Goal: Task Accomplishment & Management: Use online tool/utility

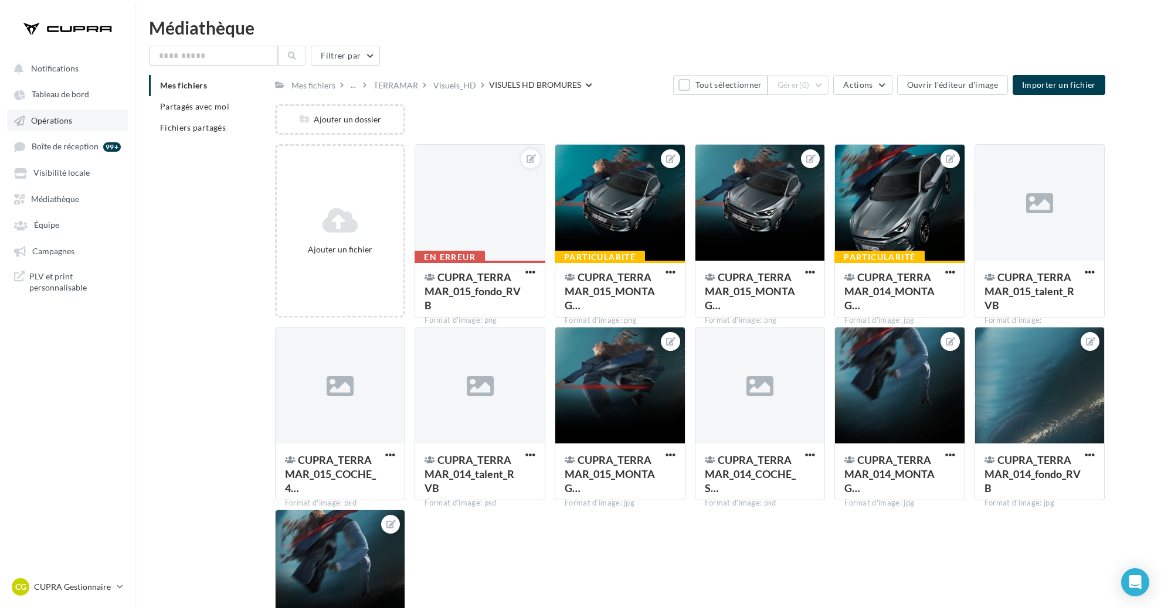
click at [79, 129] on link "Opérations" at bounding box center [67, 120] width 121 height 21
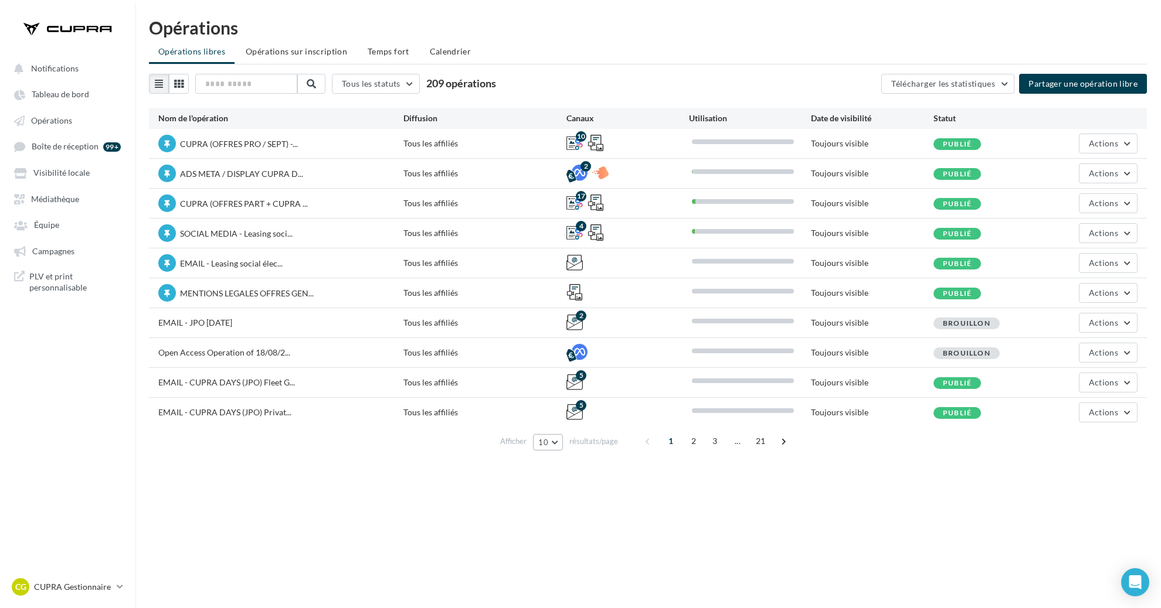
click at [558, 439] on button "10" at bounding box center [548, 442] width 30 height 16
click at [573, 512] on button "50" at bounding box center [574, 506] width 82 height 21
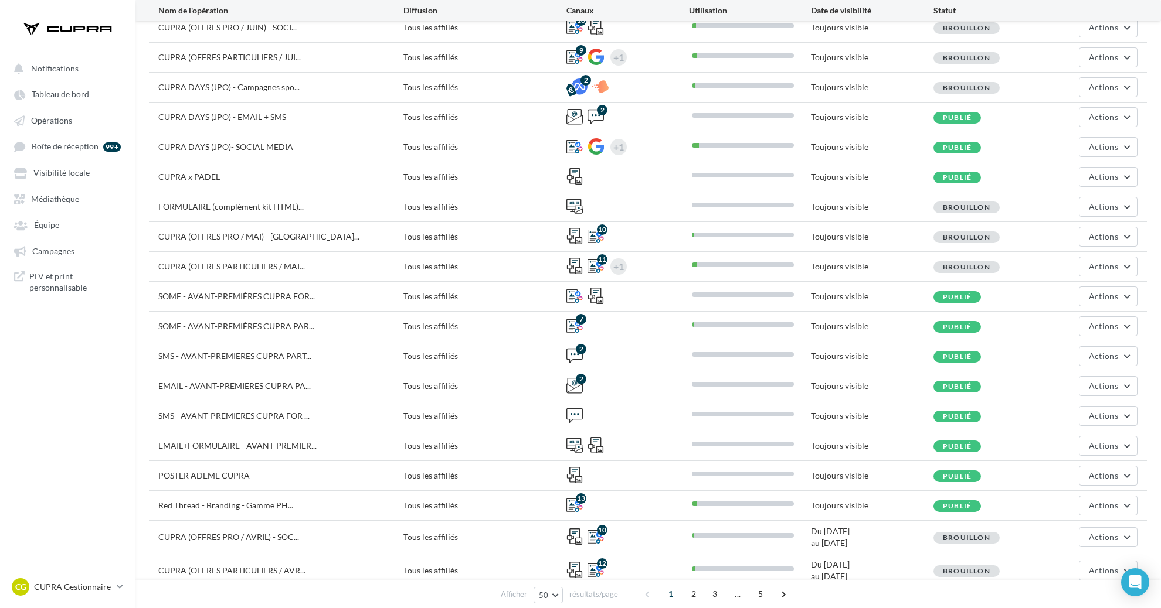
scroll to position [545, 0]
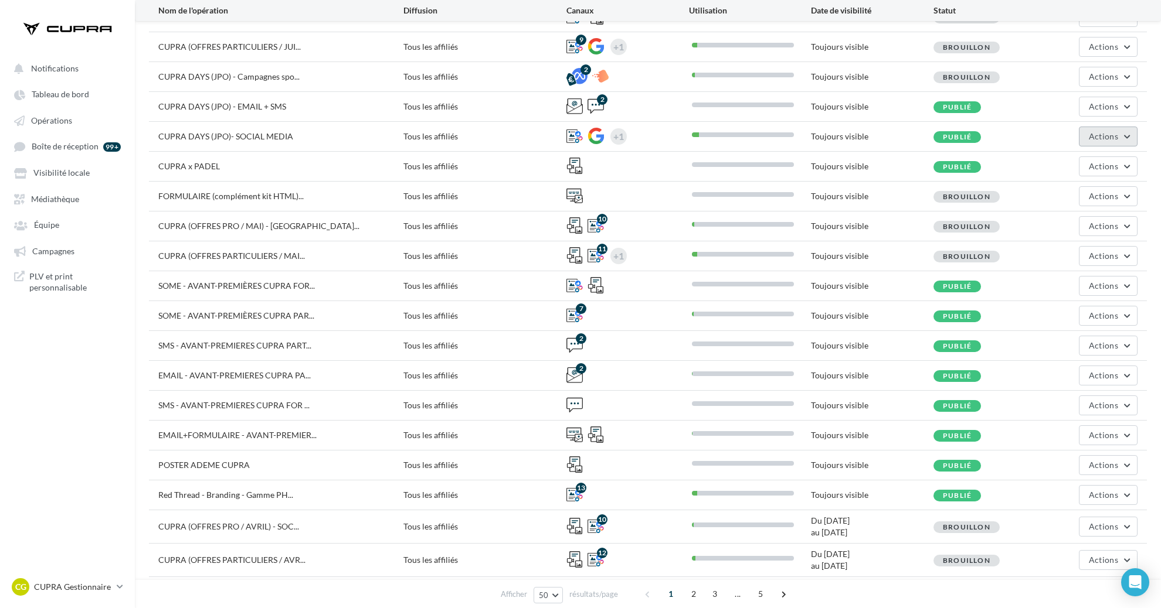
click at [1098, 135] on span "Actions" at bounding box center [1103, 136] width 29 height 10
click at [1067, 155] on button "Editer" at bounding box center [1078, 164] width 117 height 30
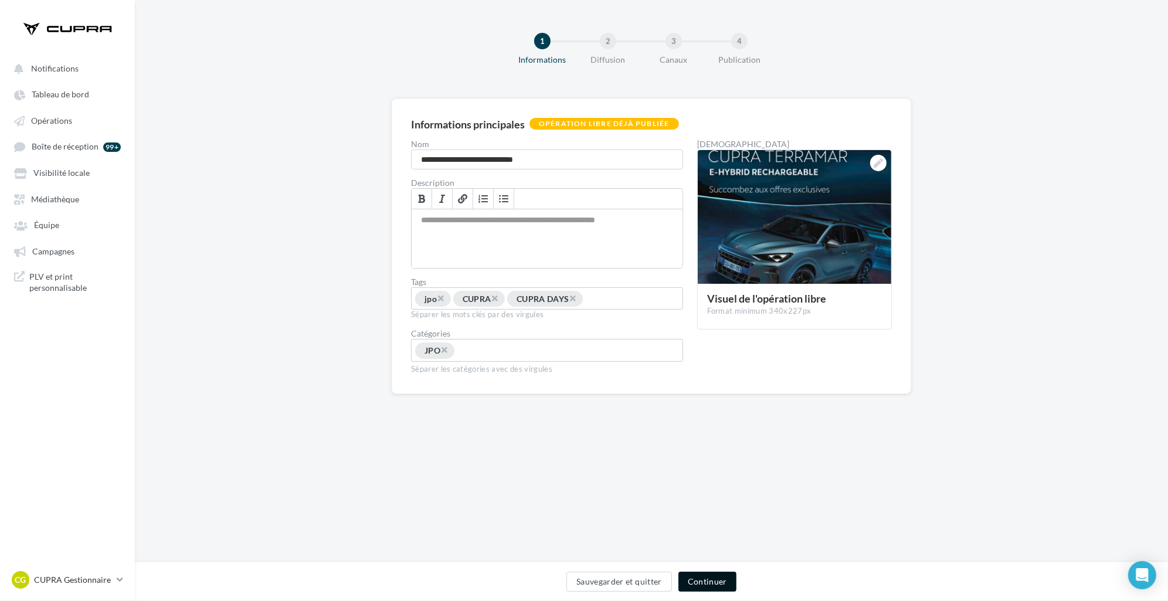
click at [719, 586] on button "Continuer" at bounding box center [707, 582] width 58 height 20
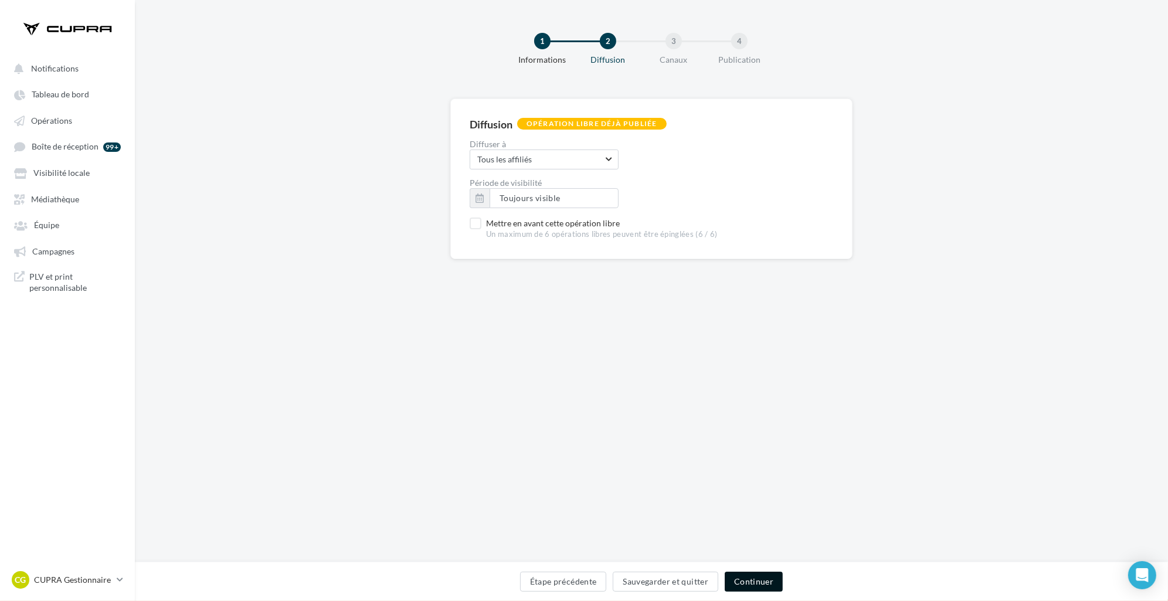
click at [773, 582] on button "Continuer" at bounding box center [754, 582] width 58 height 20
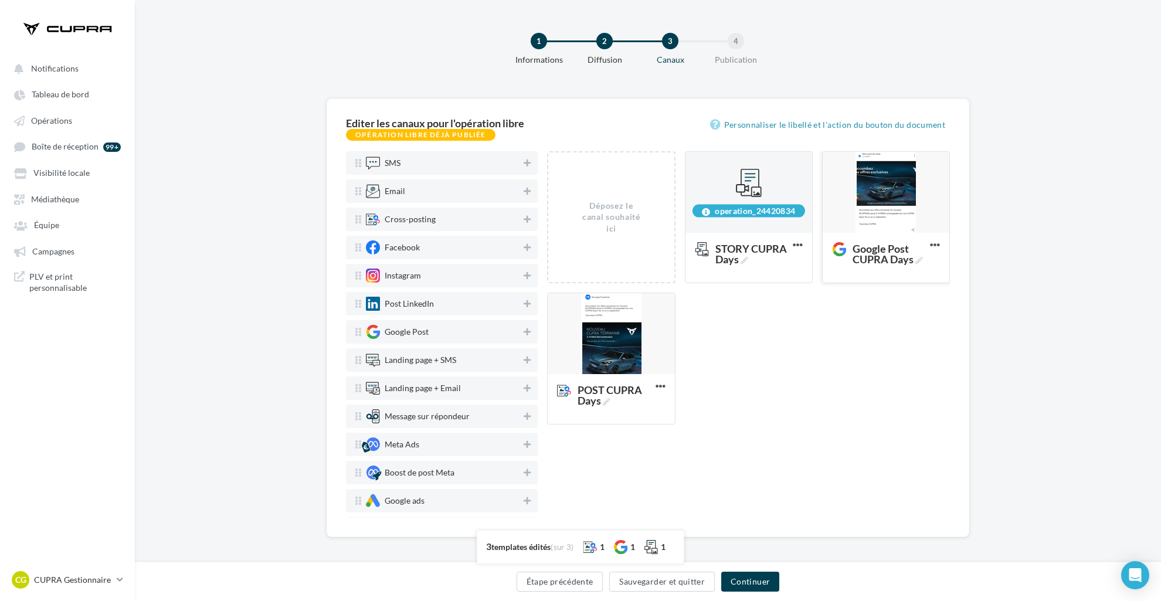
click at [884, 190] on div at bounding box center [885, 193] width 127 height 82
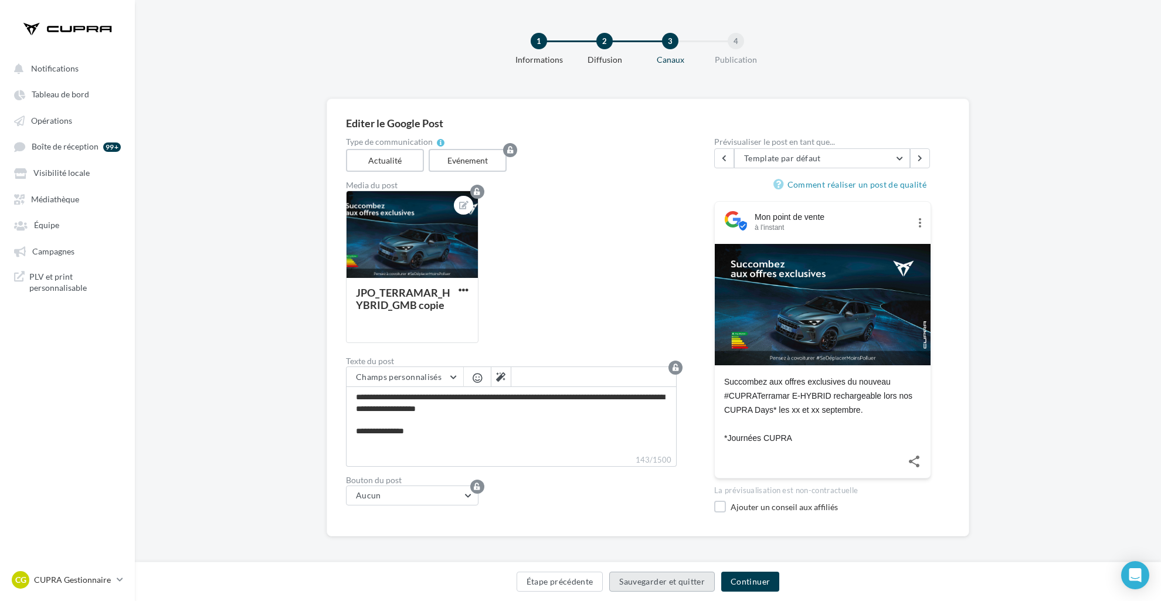
click at [688, 584] on button "Sauvegarder et quitter" at bounding box center [662, 582] width 106 height 20
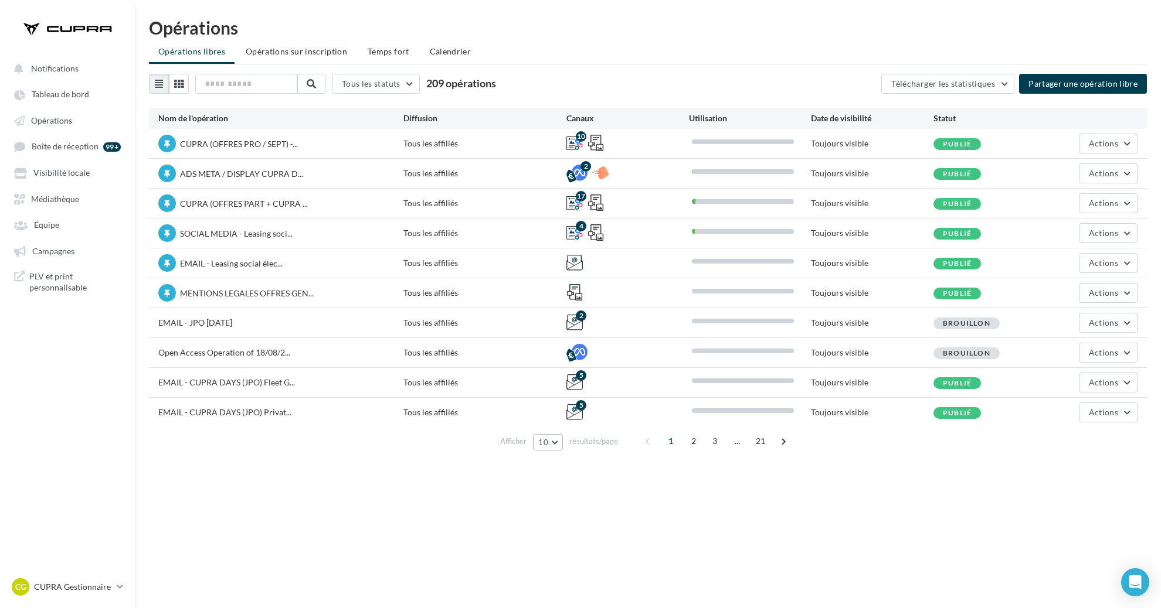
click at [552, 440] on button "10" at bounding box center [548, 442] width 30 height 16
click at [560, 501] on button "50" at bounding box center [574, 506] width 82 height 21
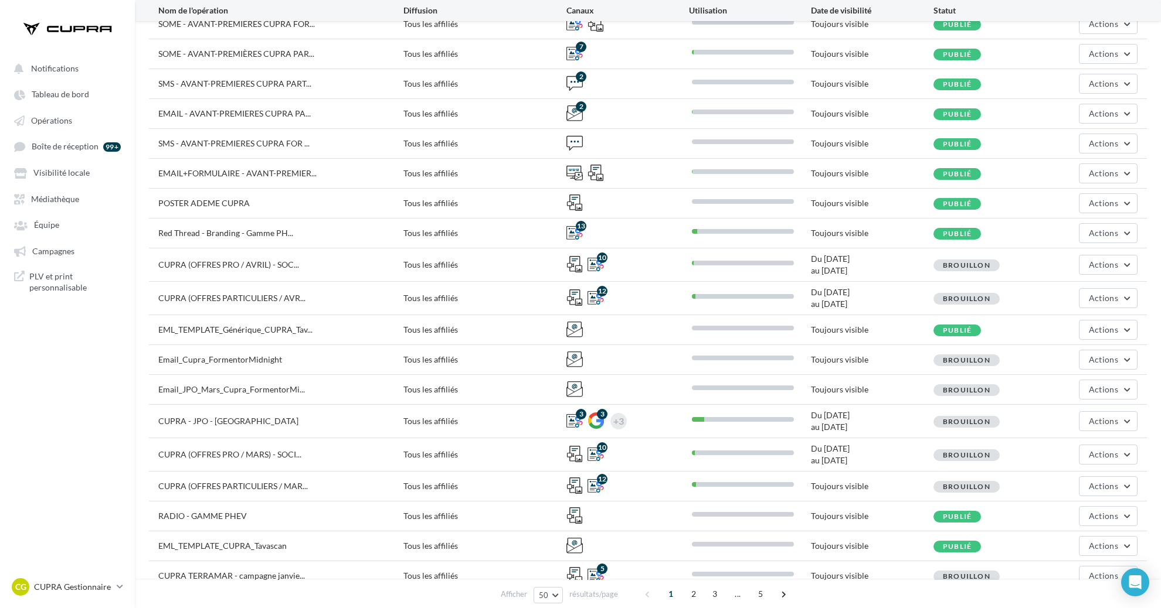
scroll to position [880, 0]
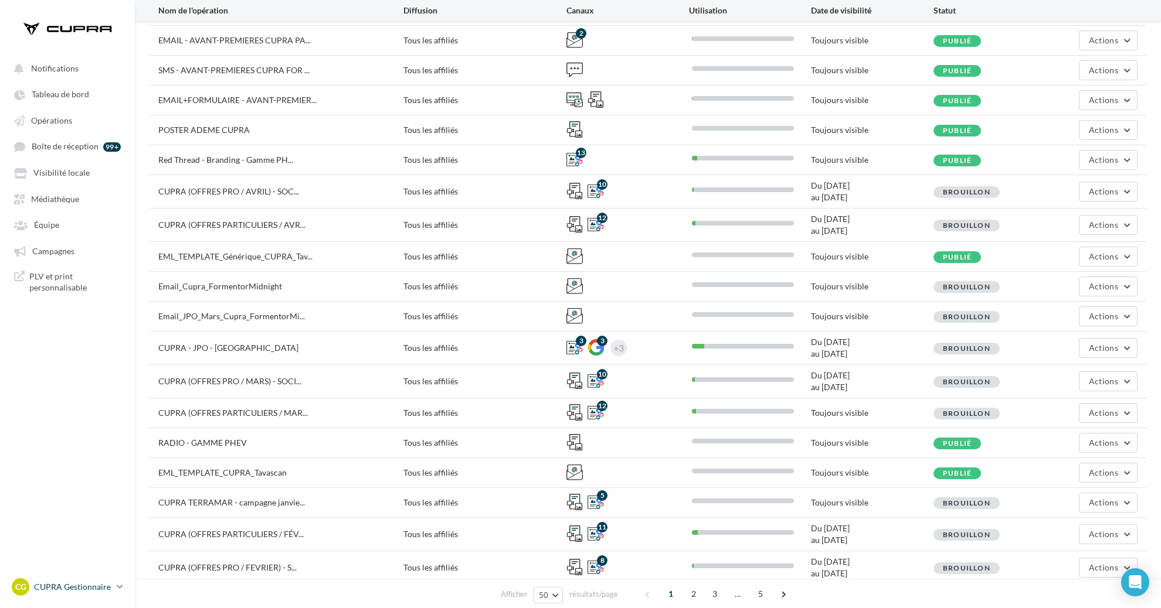
click at [104, 584] on p "CUPRA Gestionnaire" at bounding box center [73, 588] width 78 height 12
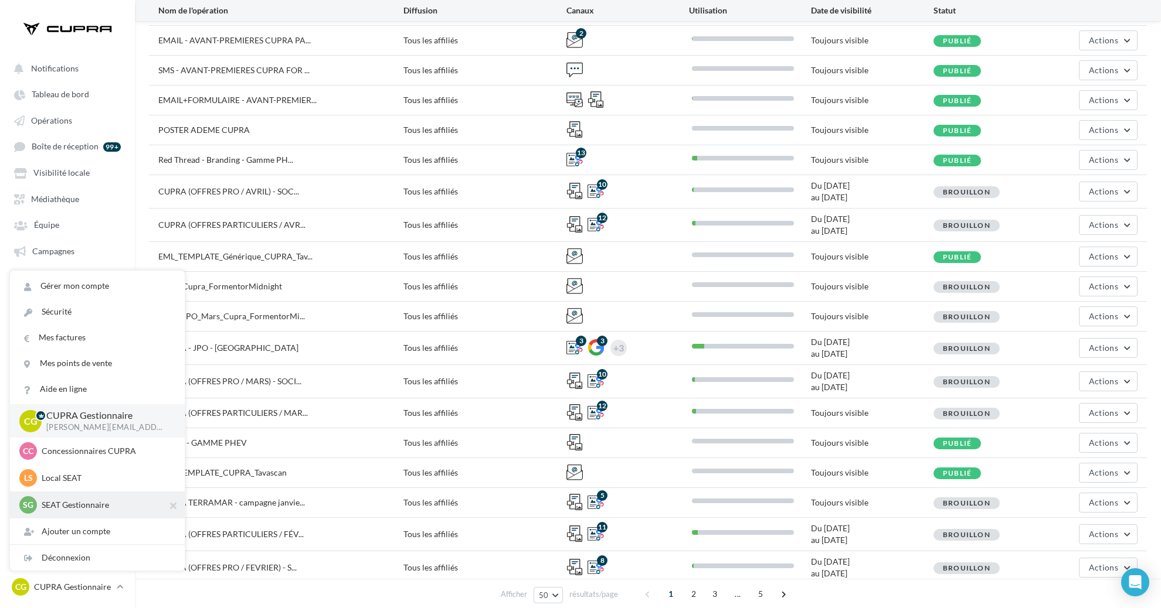
click at [101, 508] on p "SEAT Gestionnaire" at bounding box center [106, 505] width 129 height 12
click at [74, 505] on p "SEAT Gestionnaire" at bounding box center [106, 505] width 129 height 12
click at [42, 504] on p "SEAT Gestionnaire" at bounding box center [106, 505] width 129 height 12
